Goal: Check status: Check status

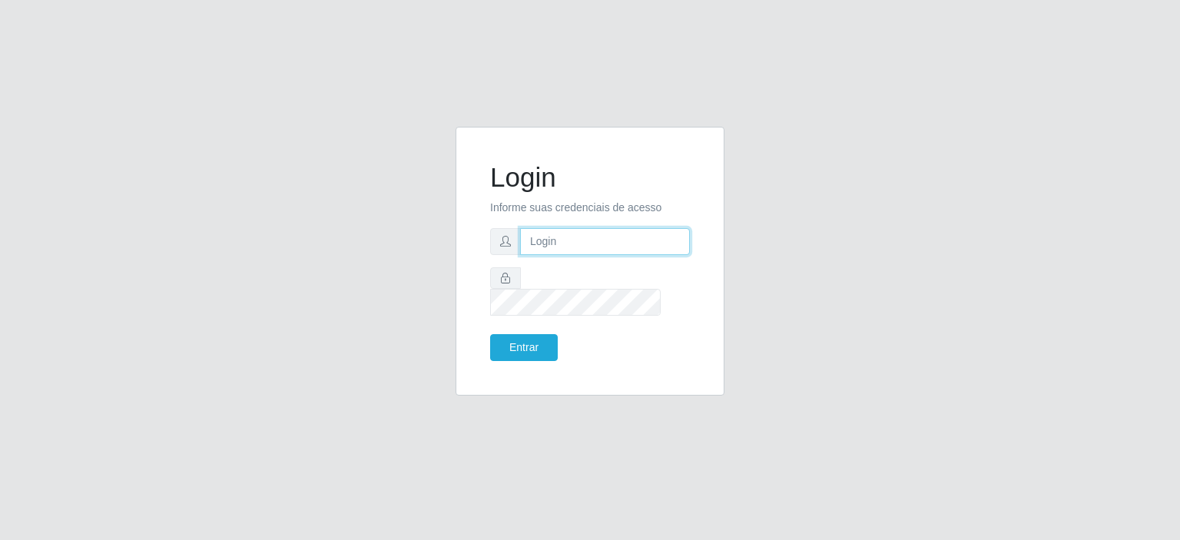
click at [649, 255] on input "text" at bounding box center [605, 241] width 170 height 27
type input "[EMAIL_ADDRESS][PERSON_NAME][DOMAIN_NAME]"
click at [553, 344] on button "Entrar" at bounding box center [524, 347] width 68 height 27
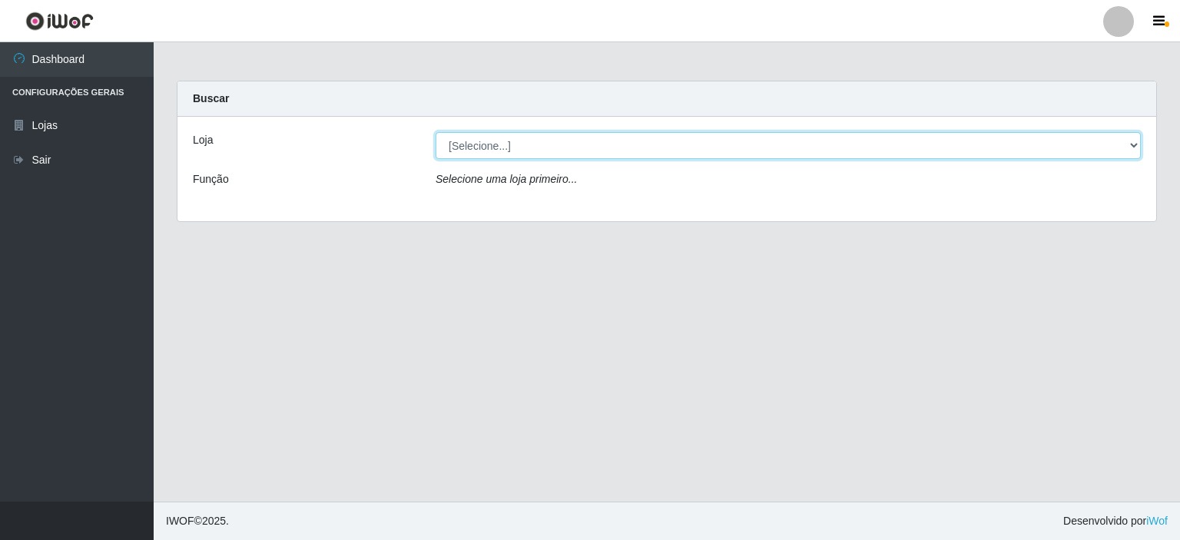
click at [1114, 145] on select "[Selecione...] Corte Fácil - Unidade Planalto" at bounding box center [788, 145] width 705 height 27
select select "202"
click at [436, 132] on select "[Selecione...] Corte Fácil - Unidade Planalto" at bounding box center [788, 145] width 705 height 27
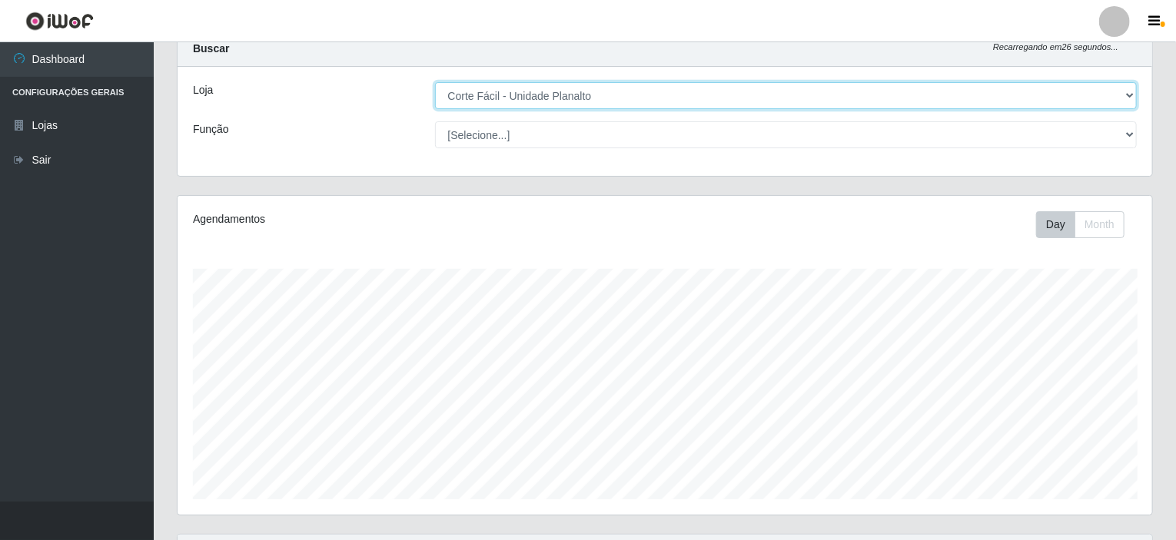
scroll to position [204, 0]
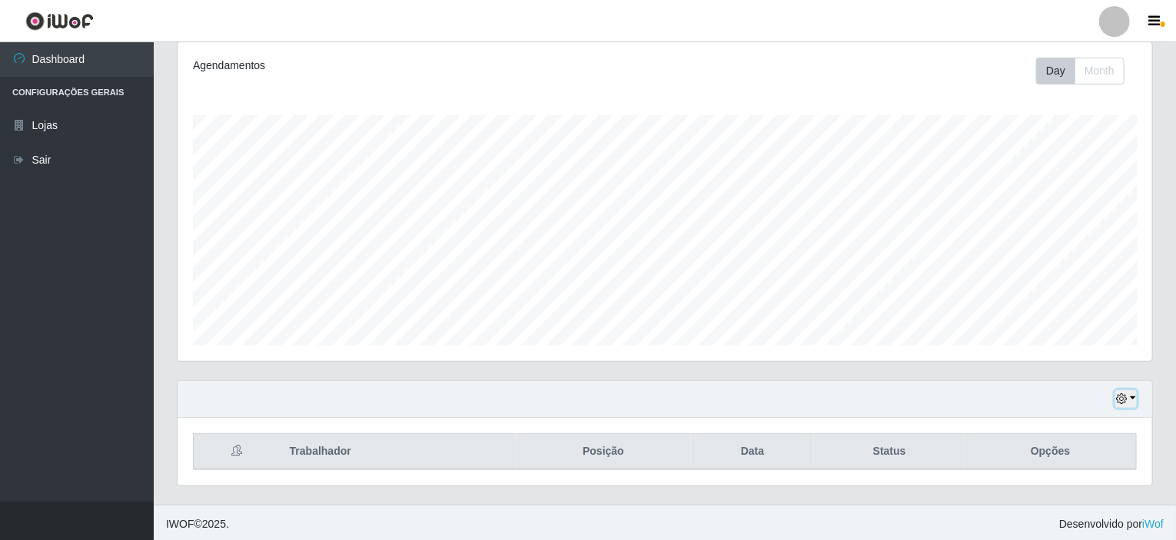
click at [1130, 405] on button "button" at bounding box center [1126, 399] width 22 height 18
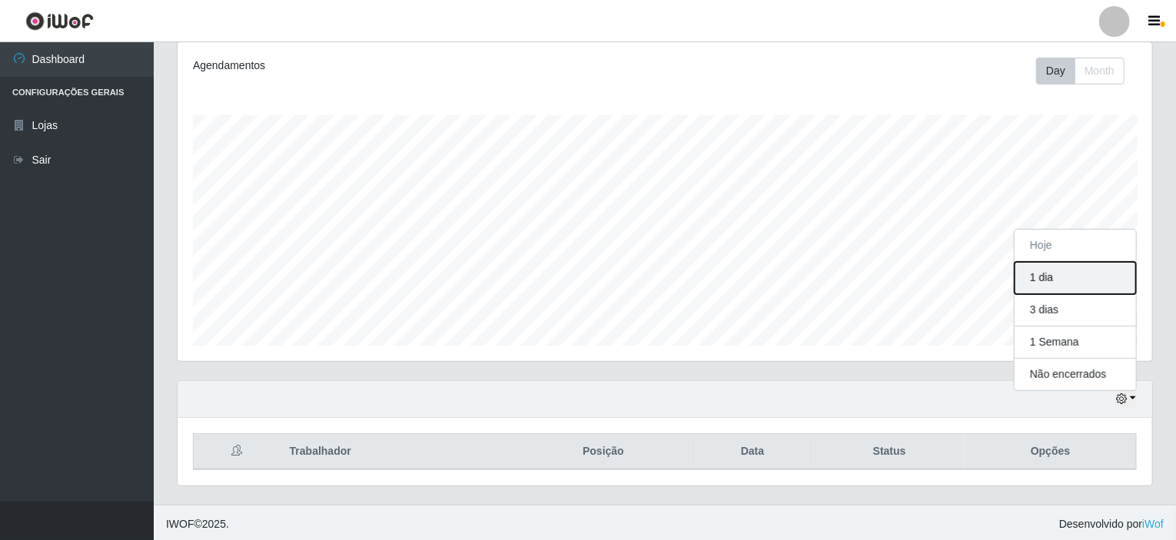
click at [1080, 275] on button "1 dia" at bounding box center [1074, 278] width 121 height 32
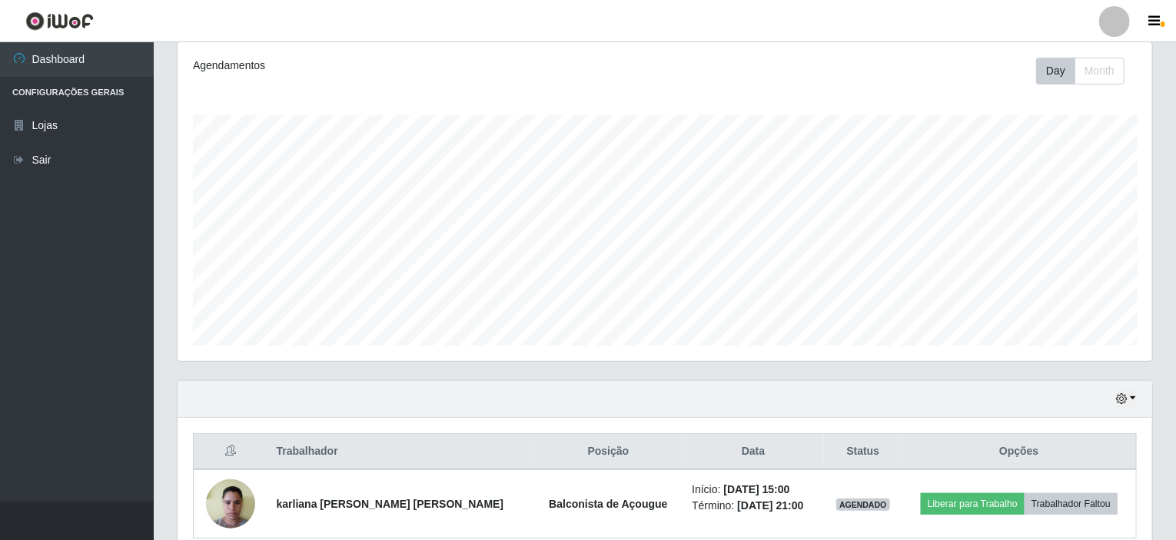
scroll to position [272, 0]
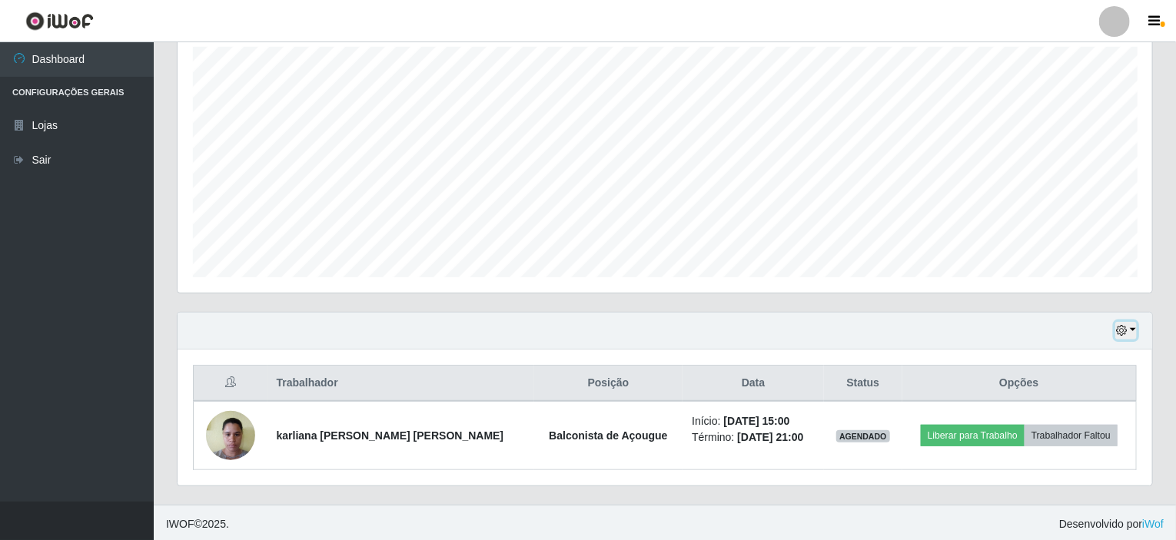
click at [1136, 334] on button "button" at bounding box center [1126, 331] width 22 height 18
click at [1136, 333] on button "button" at bounding box center [1126, 331] width 22 height 18
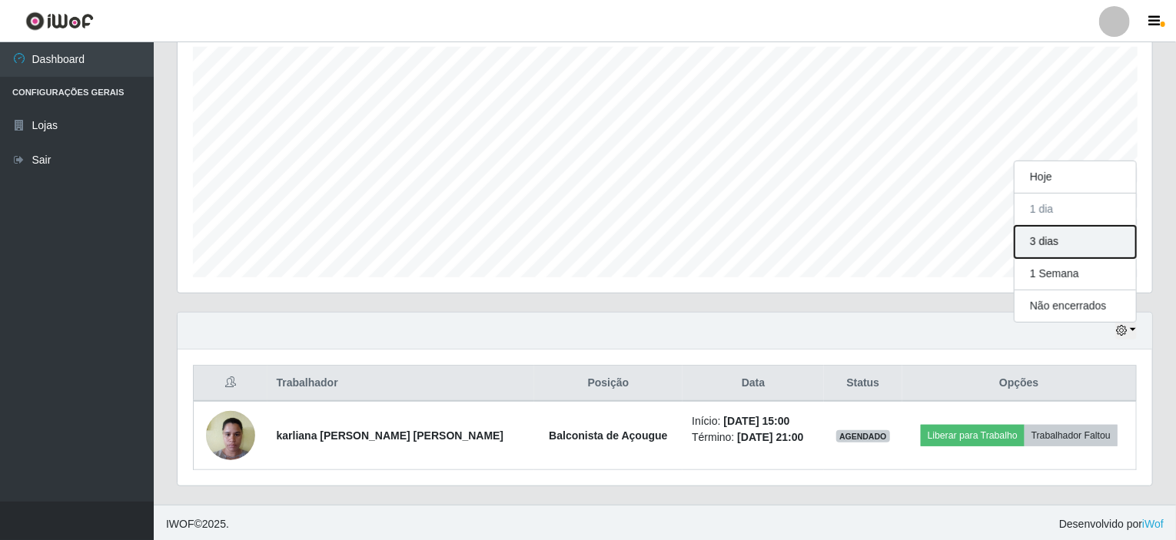
click at [1080, 237] on button "3 dias" at bounding box center [1074, 242] width 121 height 32
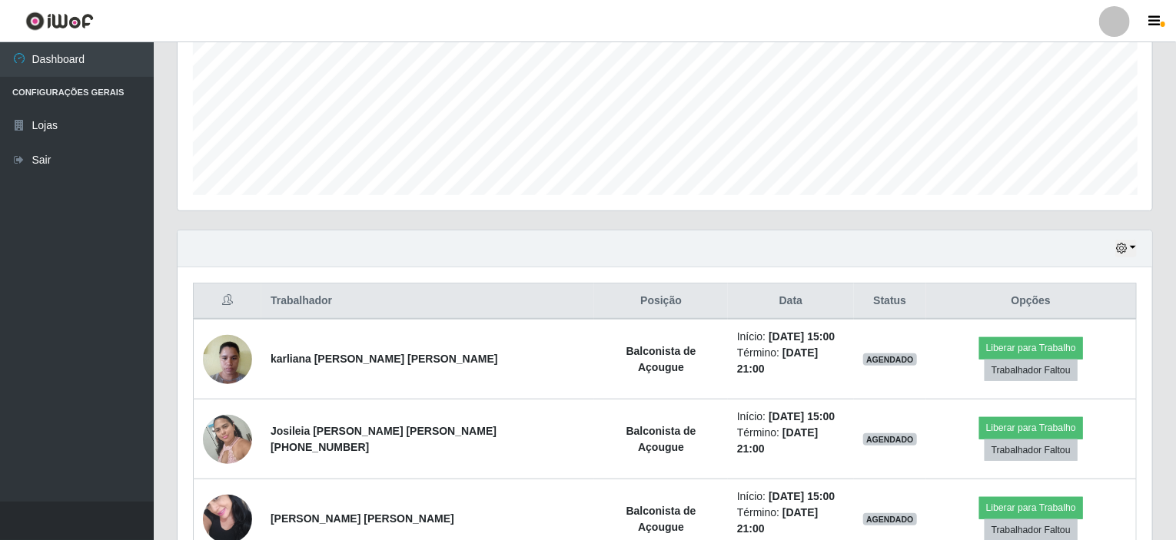
scroll to position [409, 0]
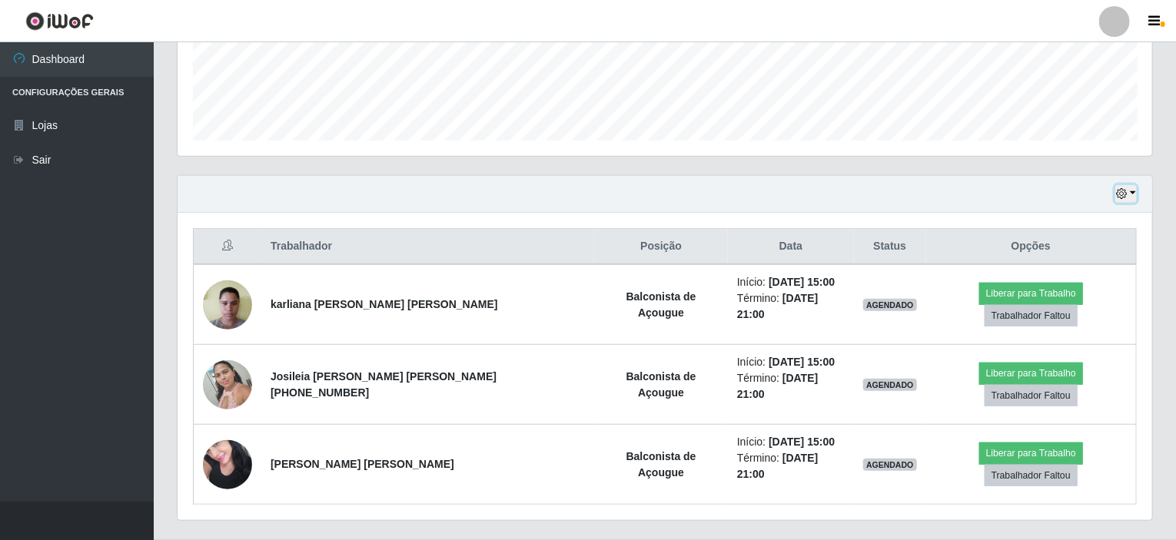
click at [1128, 197] on button "button" at bounding box center [1126, 194] width 22 height 18
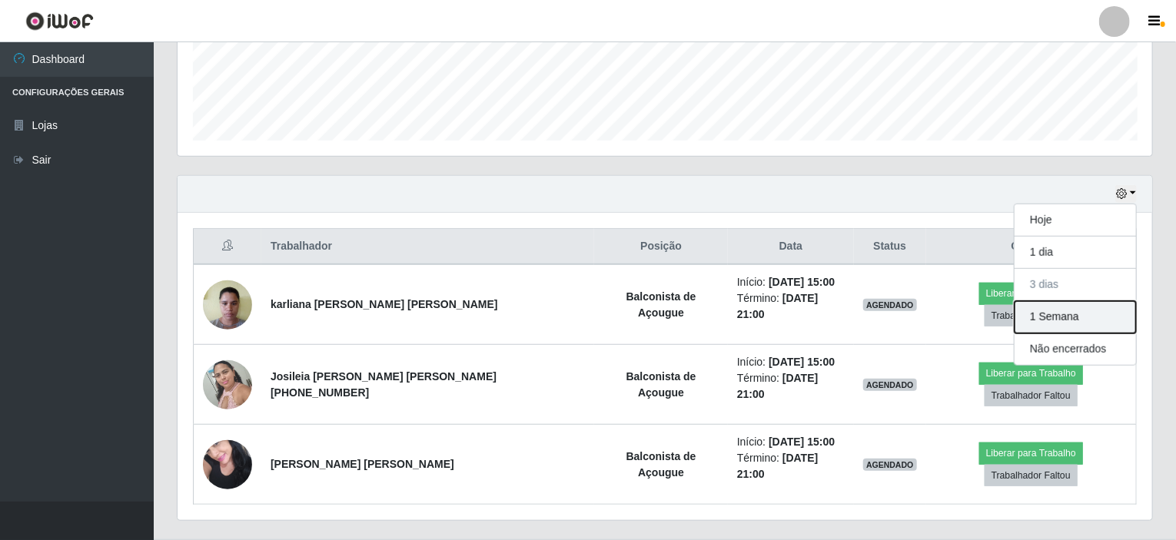
click at [1107, 308] on button "1 Semana" at bounding box center [1074, 317] width 121 height 32
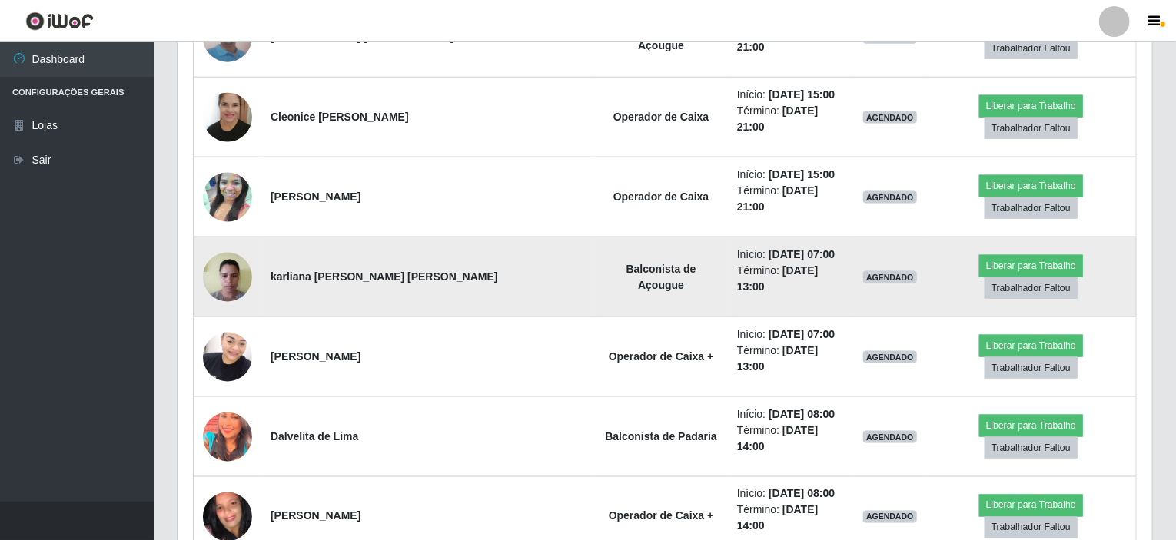
scroll to position [1023, 0]
